Goal: Task Accomplishment & Management: Use online tool/utility

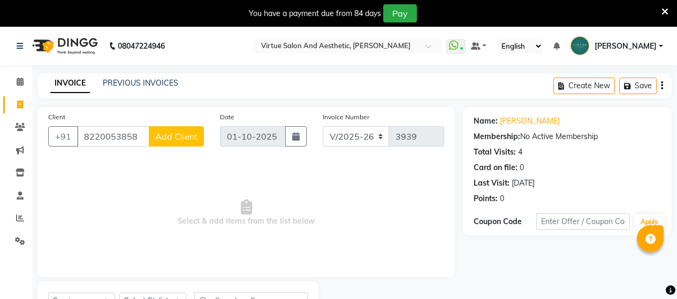
select select "4466"
select select "service"
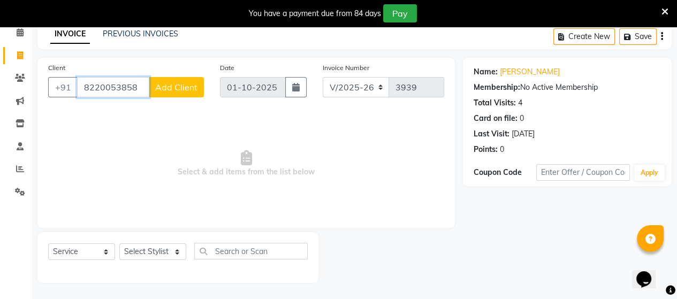
click at [145, 87] on input "8220053858" at bounding box center [113, 87] width 72 height 20
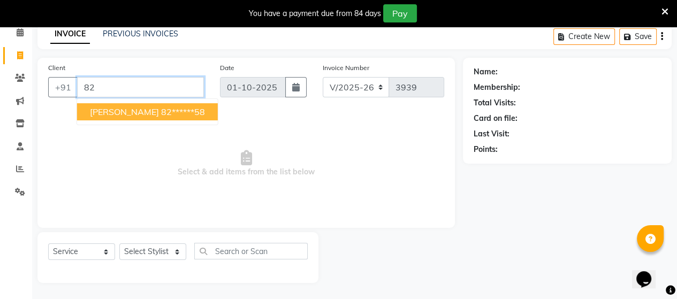
type input "8"
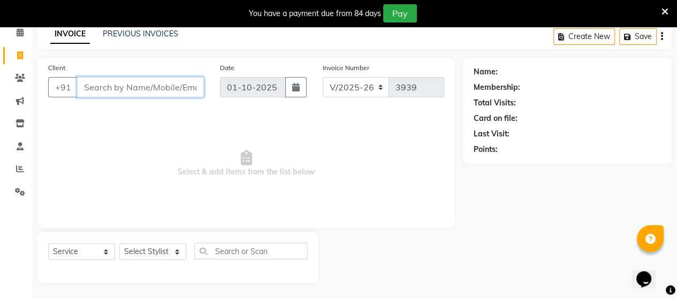
click at [86, 94] on input "Client" at bounding box center [140, 87] width 127 height 20
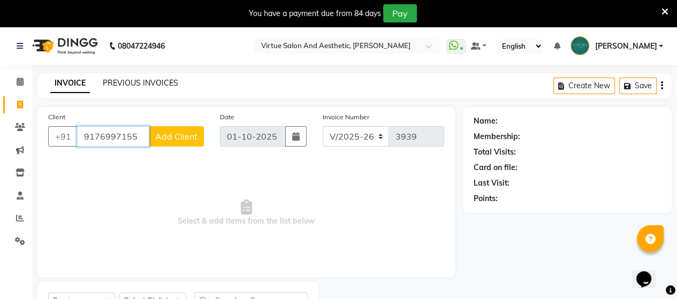
type input "9176997155"
click at [112, 87] on link "PREVIOUS INVOICES" at bounding box center [140, 83] width 75 height 10
